Goal: Find specific page/section: Find specific page/section

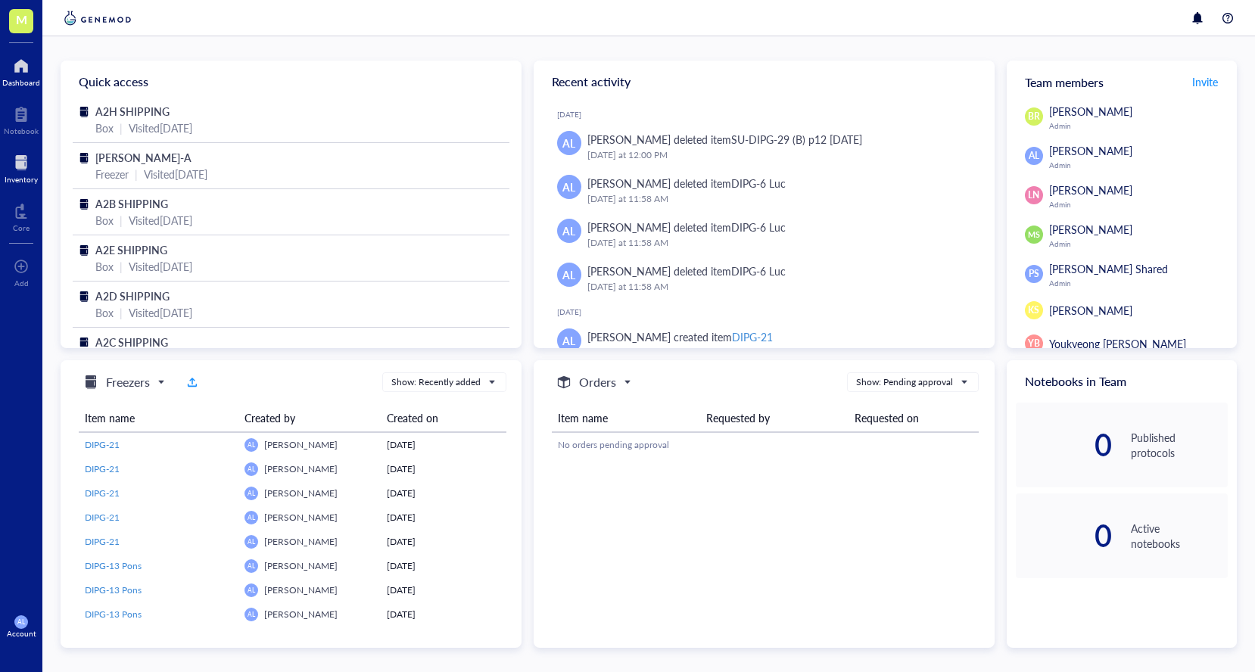
click at [27, 176] on div "Inventory" at bounding box center [21, 179] width 33 height 9
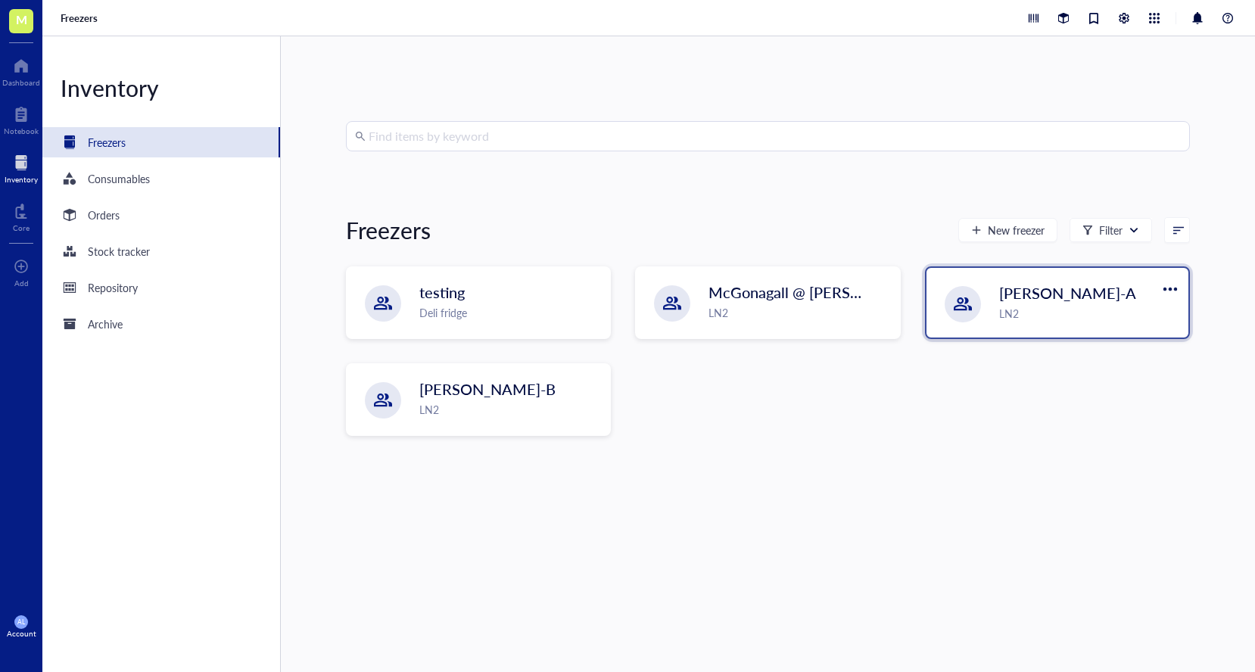
click at [963, 281] on div "[PERSON_NAME]-A LN2" at bounding box center [1057, 303] width 262 height 70
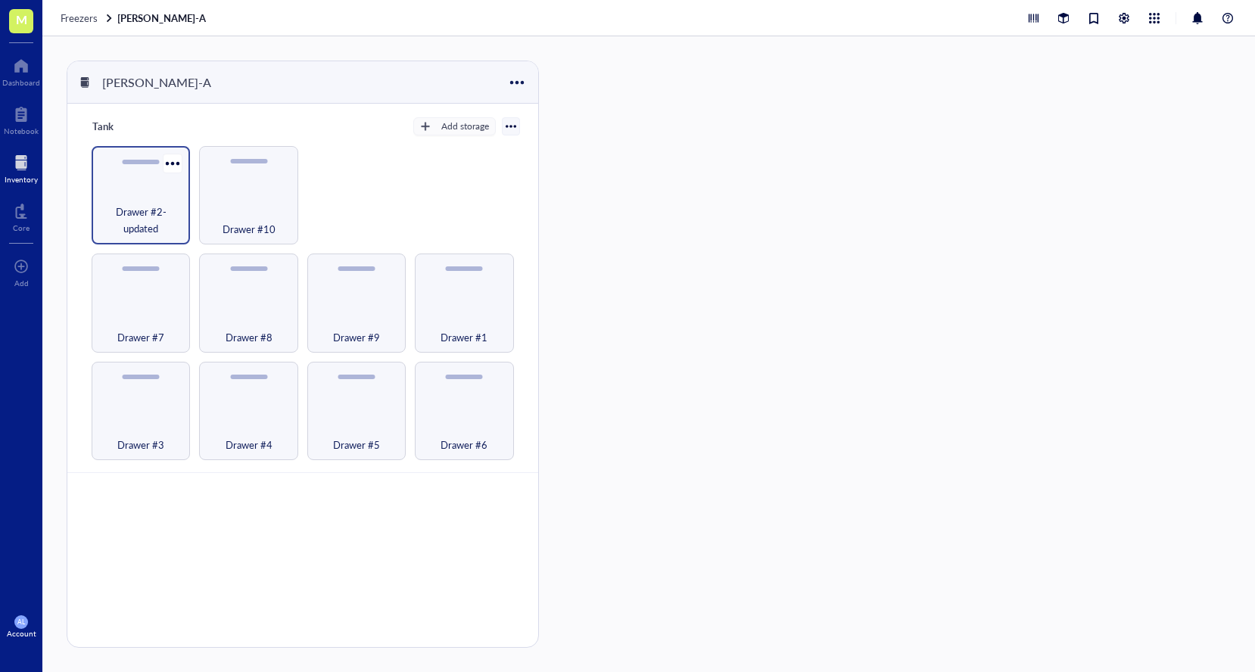
click at [143, 179] on div "Drawer #2-updated" at bounding box center [141, 195] width 98 height 98
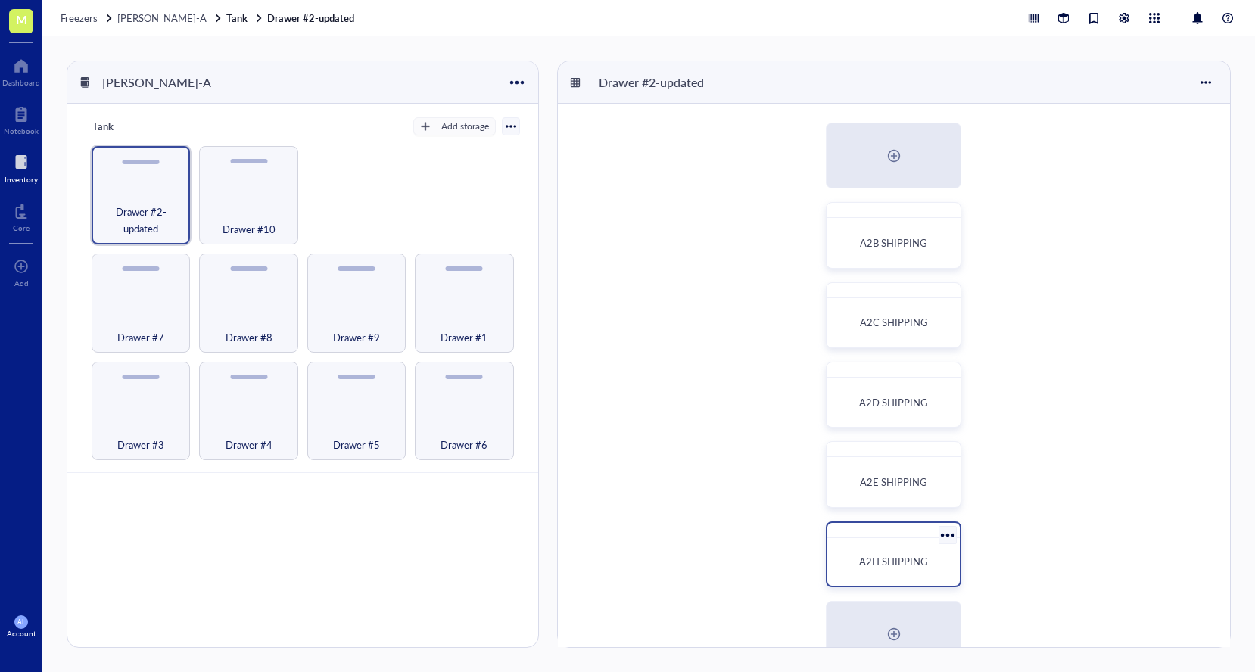
click at [886, 557] on span "A2H SHIPPING" at bounding box center [893, 561] width 69 height 14
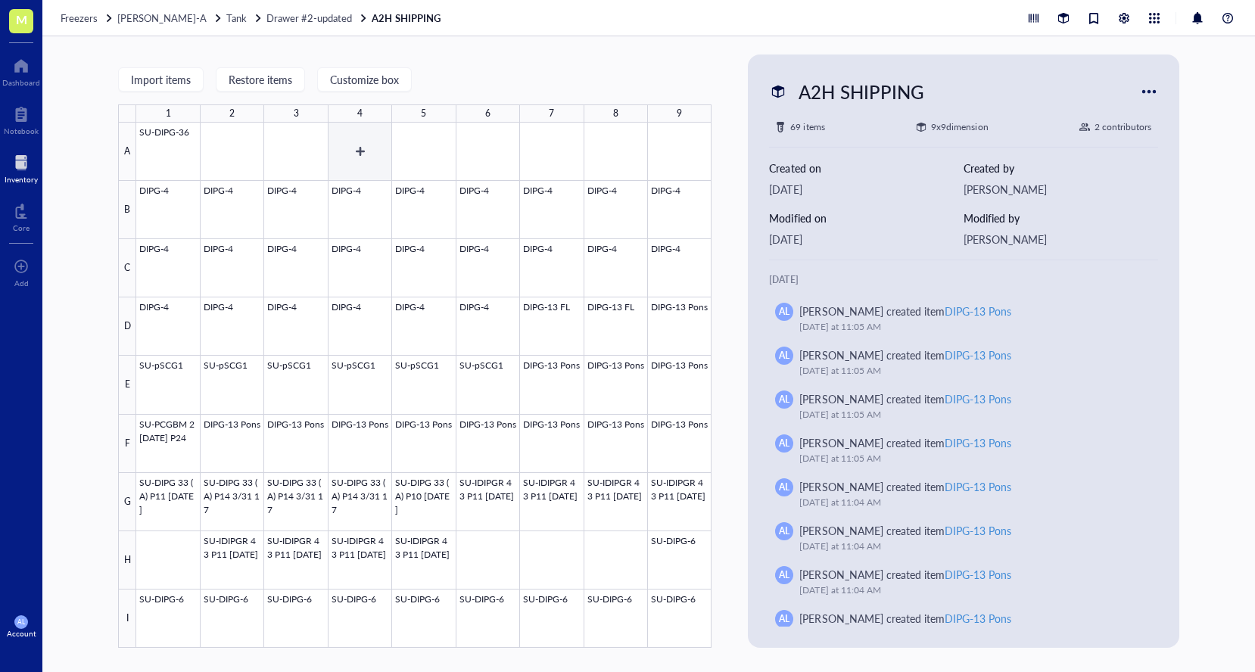
drag, startPoint x: 109, startPoint y: 96, endPoint x: 391, endPoint y: 154, distance: 288.2
click at [390, 154] on div "Import items Restore items Customize box 1 2 3 4 5 6 7 8 9 A B C D E F G H I SU…" at bounding box center [648, 354] width 1212 height 636
click at [452, 87] on div "Import items Restore items Customize box 1 2 3 4 5 6 7 8 9 A B C D E F G H I SU…" at bounding box center [414, 350] width 593 height 593
drag, startPoint x: 474, startPoint y: 69, endPoint x: 474, endPoint y: 126, distance: 57.5
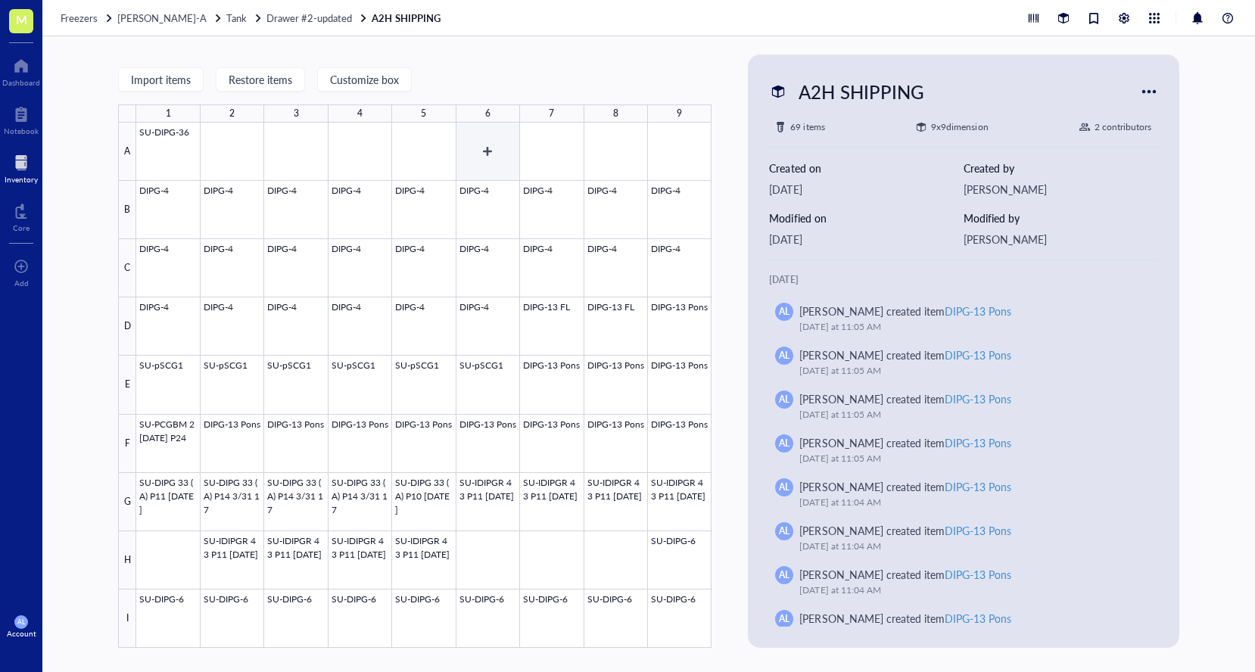
click at [474, 126] on div "Import items Restore items Customize box 1 2 3 4 5 6 7 8 9 A B C D E F G H I SU…" at bounding box center [414, 350] width 593 height 593
